Goal: Transaction & Acquisition: Book appointment/travel/reservation

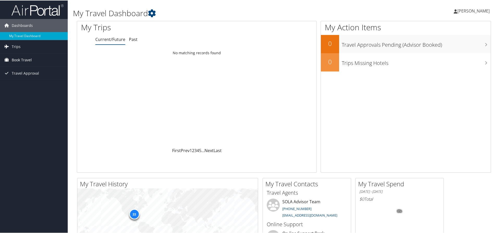
click at [26, 59] on span "Book Travel" at bounding box center [22, 59] width 20 height 13
click at [32, 59] on link "Book Travel" at bounding box center [34, 59] width 68 height 13
click at [38, 68] on link "Approval Request (Beta)" at bounding box center [34, 70] width 68 height 8
click at [18, 58] on span "Book Travel" at bounding box center [22, 59] width 20 height 13
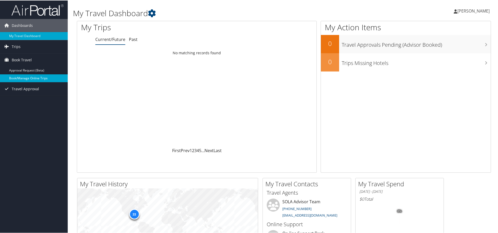
click at [30, 79] on link "Book/Manage Online Trips" at bounding box center [34, 78] width 68 height 8
click at [40, 81] on link "Book/Manage Online Trips" at bounding box center [34, 78] width 68 height 8
click at [16, 49] on span "Trips" at bounding box center [16, 46] width 9 height 13
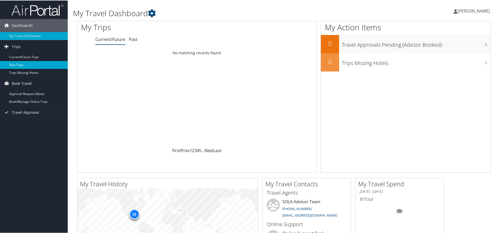
click at [20, 61] on link "Past Trips" at bounding box center [34, 64] width 68 height 8
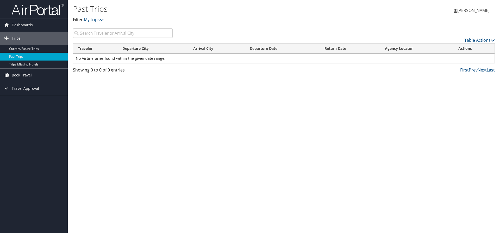
click at [22, 76] on span "Book Travel" at bounding box center [22, 75] width 20 height 13
click at [25, 94] on link "Book/Manage Online Trips" at bounding box center [34, 93] width 68 height 8
